Goal: Find specific page/section: Find specific page/section

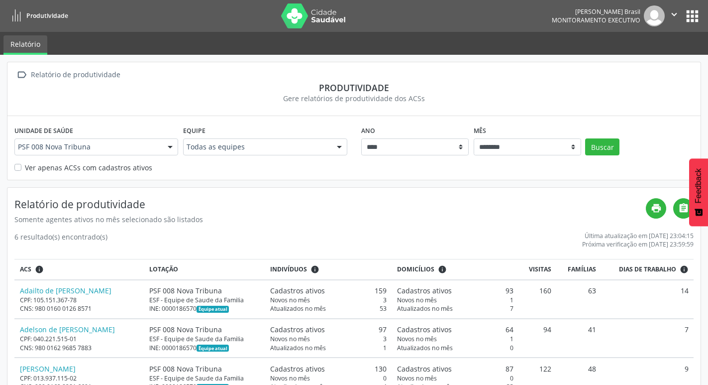
select select "**"
click at [674, 16] on icon "" at bounding box center [674, 14] width 11 height 11
click at [663, 61] on link "Sair" at bounding box center [649, 61] width 69 height 14
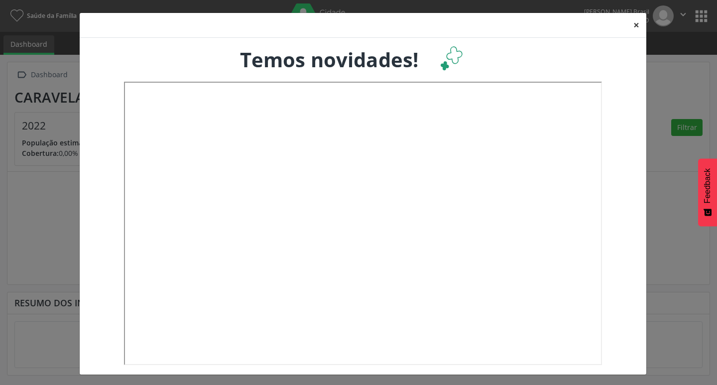
click at [632, 28] on button "×" at bounding box center [636, 25] width 20 height 24
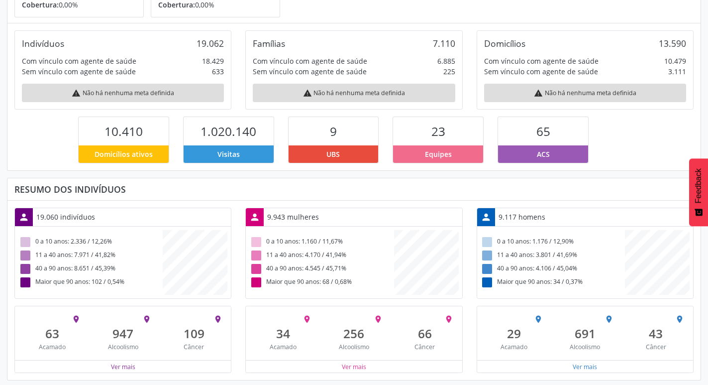
scroll to position [149, 0]
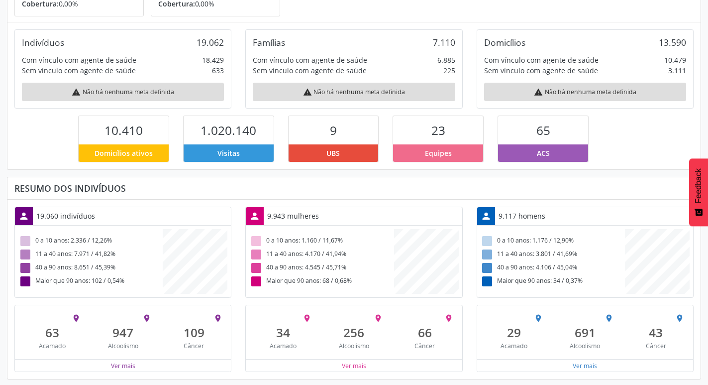
click at [327, 131] on div "9" at bounding box center [334, 130] width 90 height 28
click at [339, 150] on span "UBS" at bounding box center [333, 153] width 13 height 10
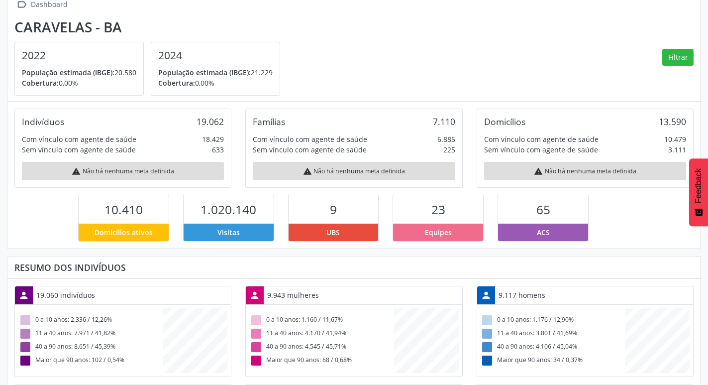
scroll to position [0, 0]
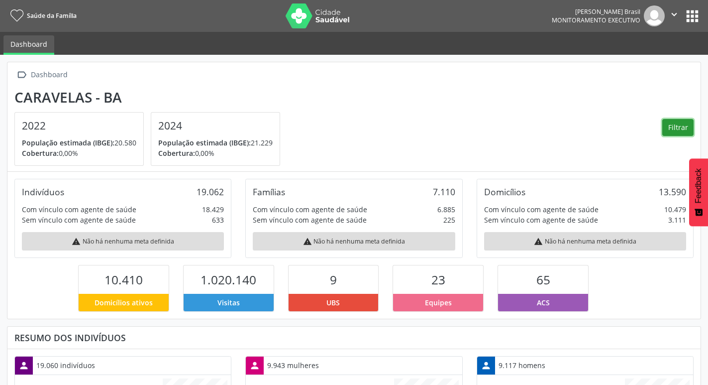
click at [683, 128] on button "Filtrar" at bounding box center [678, 127] width 31 height 17
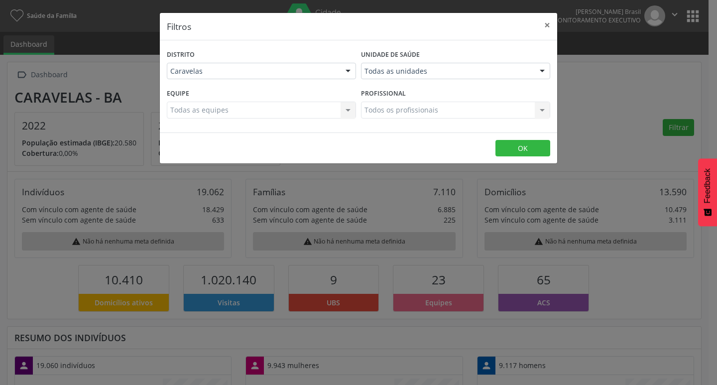
click at [349, 70] on div at bounding box center [348, 71] width 15 height 17
click at [537, 72] on div at bounding box center [542, 71] width 15 height 17
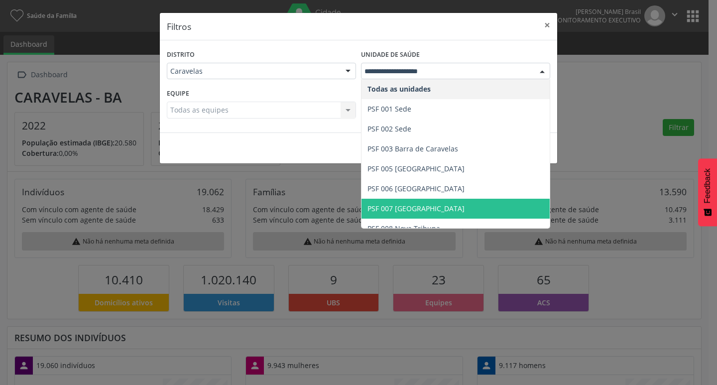
click at [441, 203] on span "PSF 007 [GEOGRAPHIC_DATA]" at bounding box center [455, 209] width 188 height 20
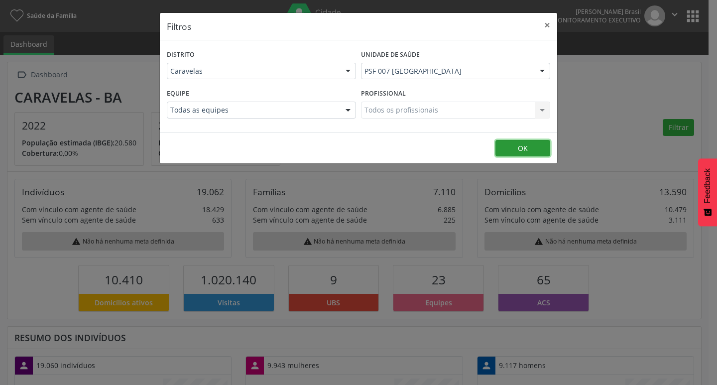
click at [524, 142] on button "OK" at bounding box center [522, 148] width 55 height 17
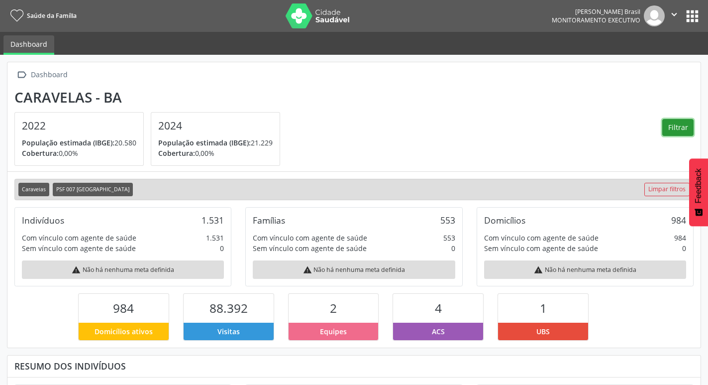
click at [669, 124] on button "Filtrar" at bounding box center [678, 127] width 31 height 17
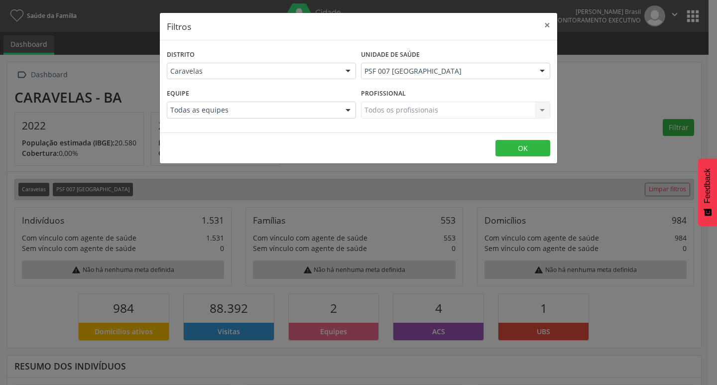
click at [542, 75] on div at bounding box center [542, 71] width 15 height 17
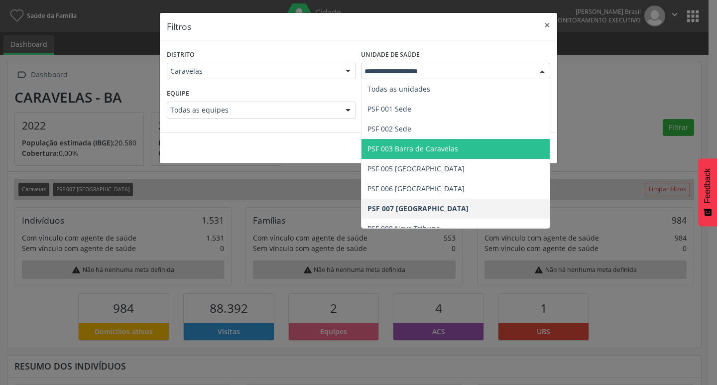
click at [434, 147] on span "PSF 003 Barra de Caravelas" at bounding box center [412, 148] width 91 height 9
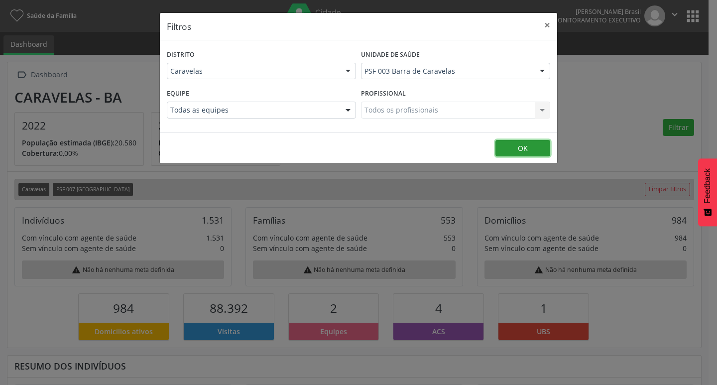
click at [526, 149] on button "OK" at bounding box center [522, 148] width 55 height 17
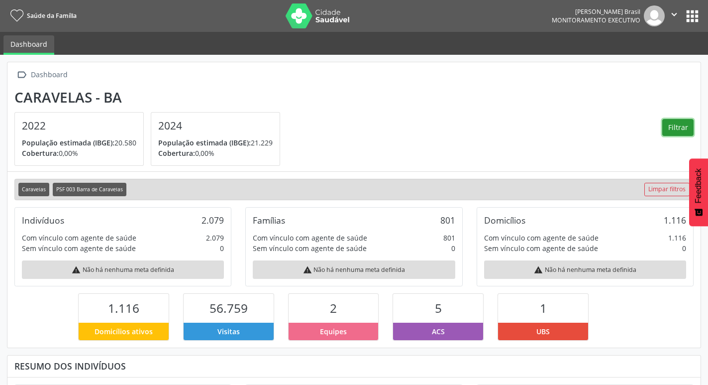
scroll to position [165, 231]
click at [695, 14] on button "apps" at bounding box center [692, 15] width 17 height 17
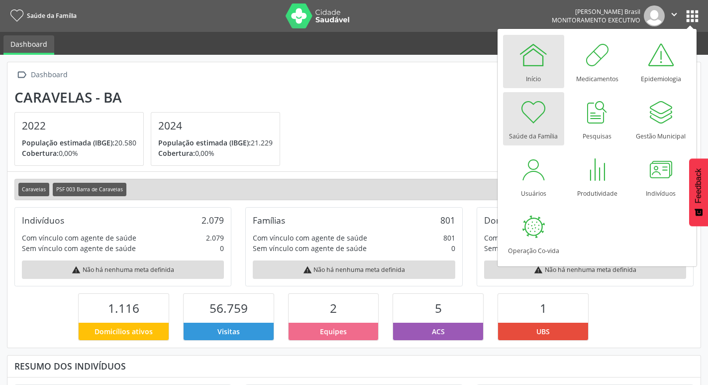
click at [535, 61] on div at bounding box center [534, 55] width 30 height 30
